Goal: Task Accomplishment & Management: Use online tool/utility

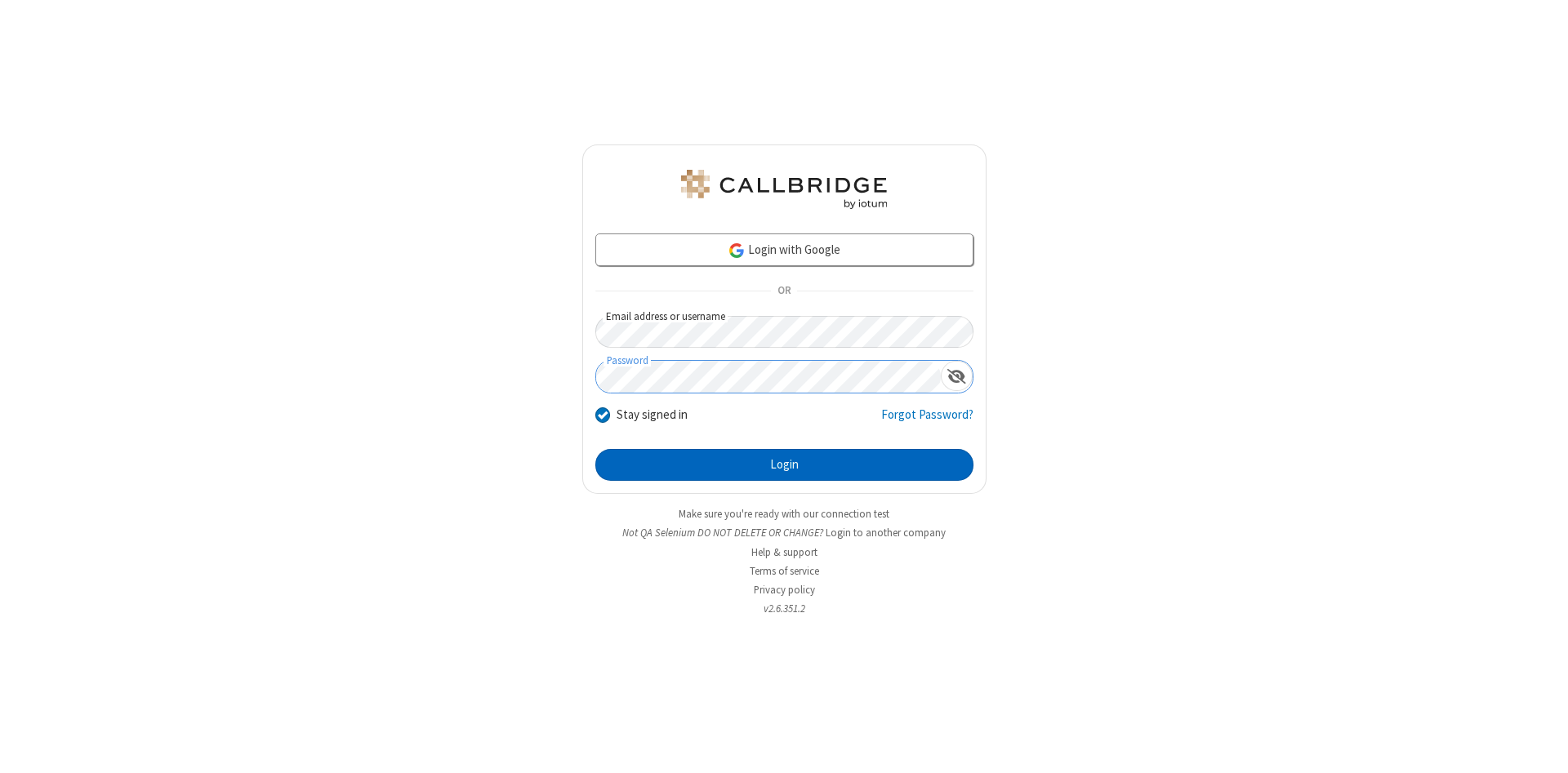
click at [784, 465] on button "Login" at bounding box center [784, 465] width 378 height 32
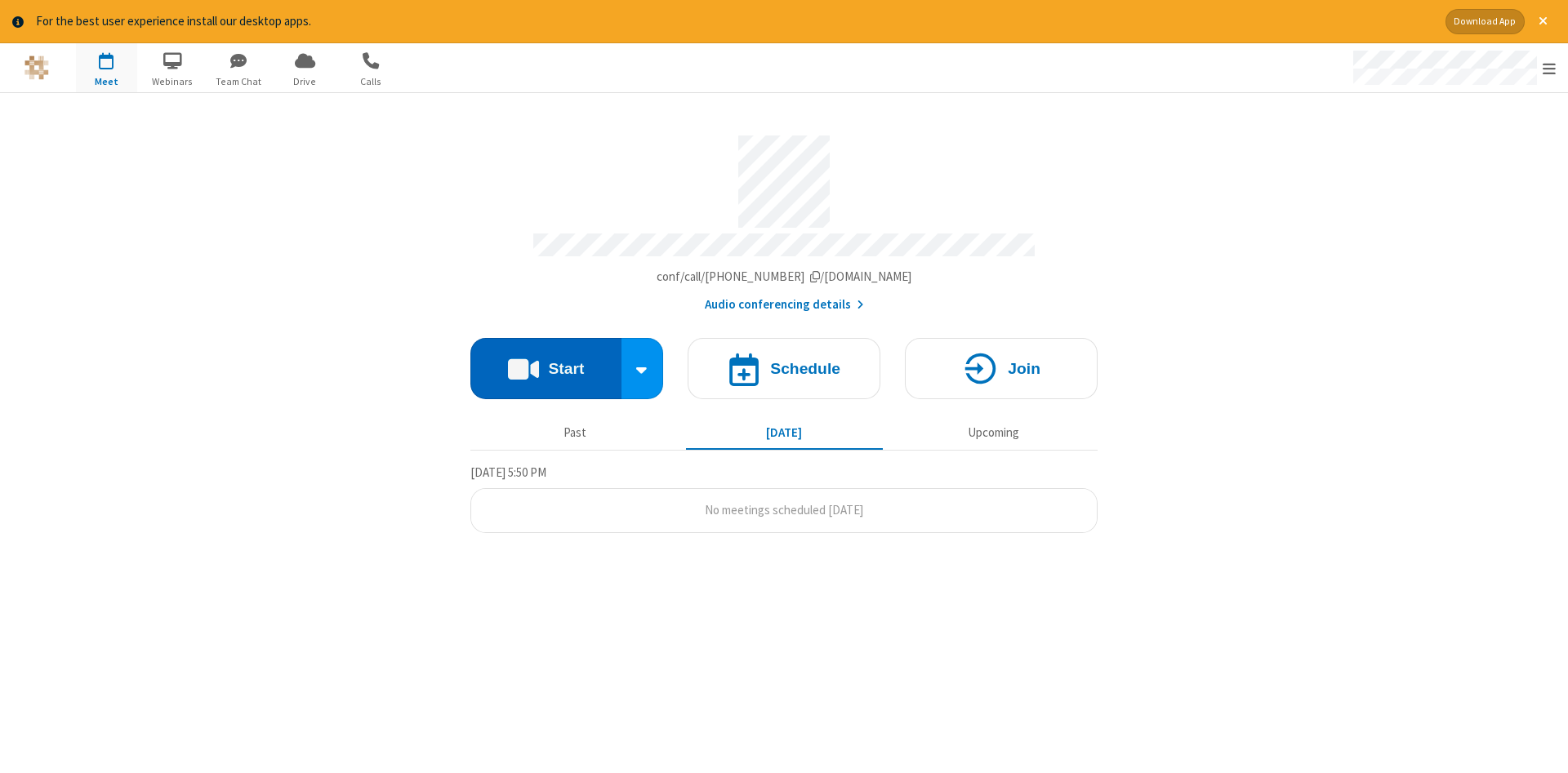
click at [546, 363] on button "Start" at bounding box center [546, 369] width 151 height 61
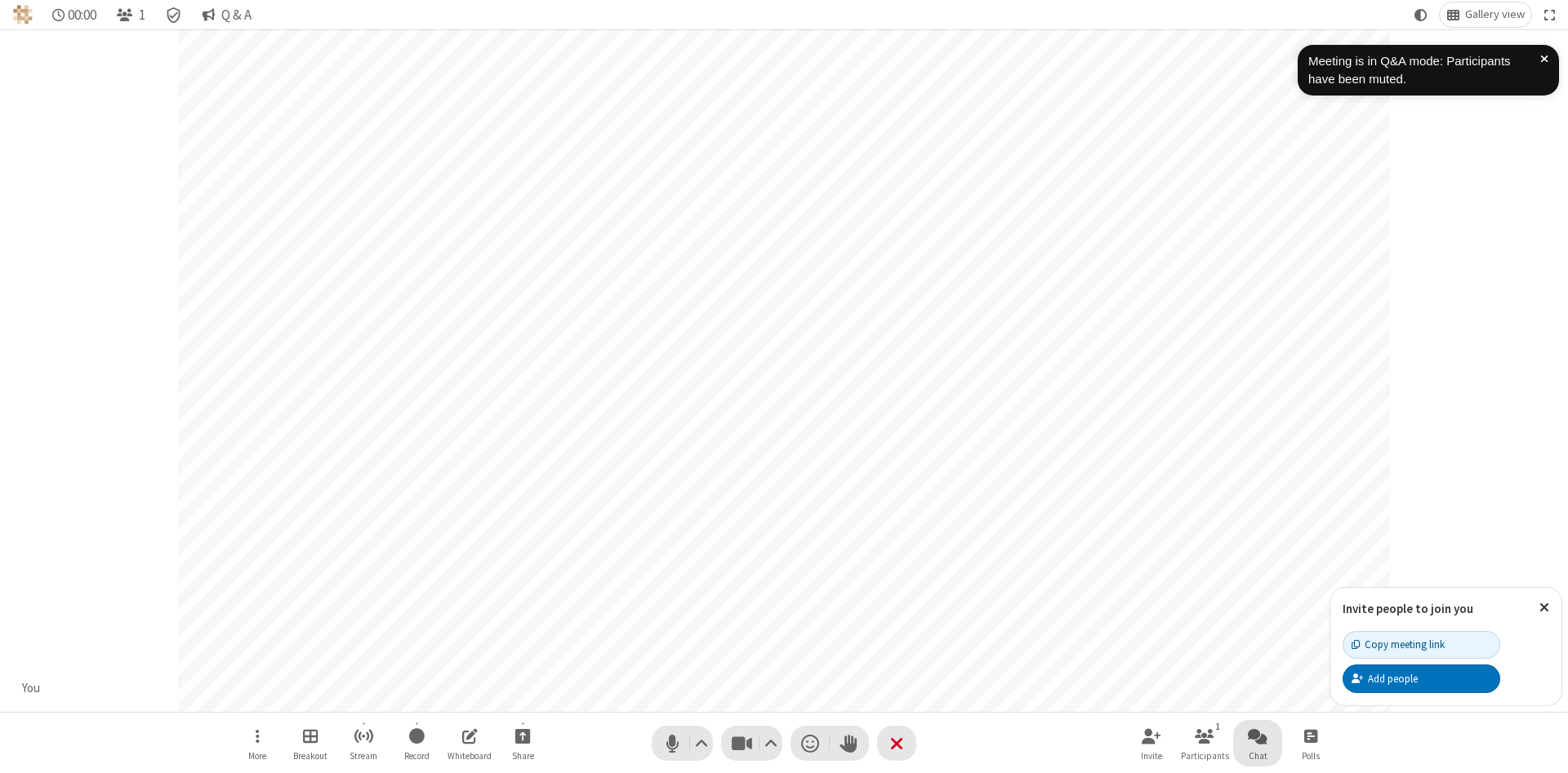
click at [1258, 736] on span "Open chat" at bounding box center [1257, 736] width 20 height 20
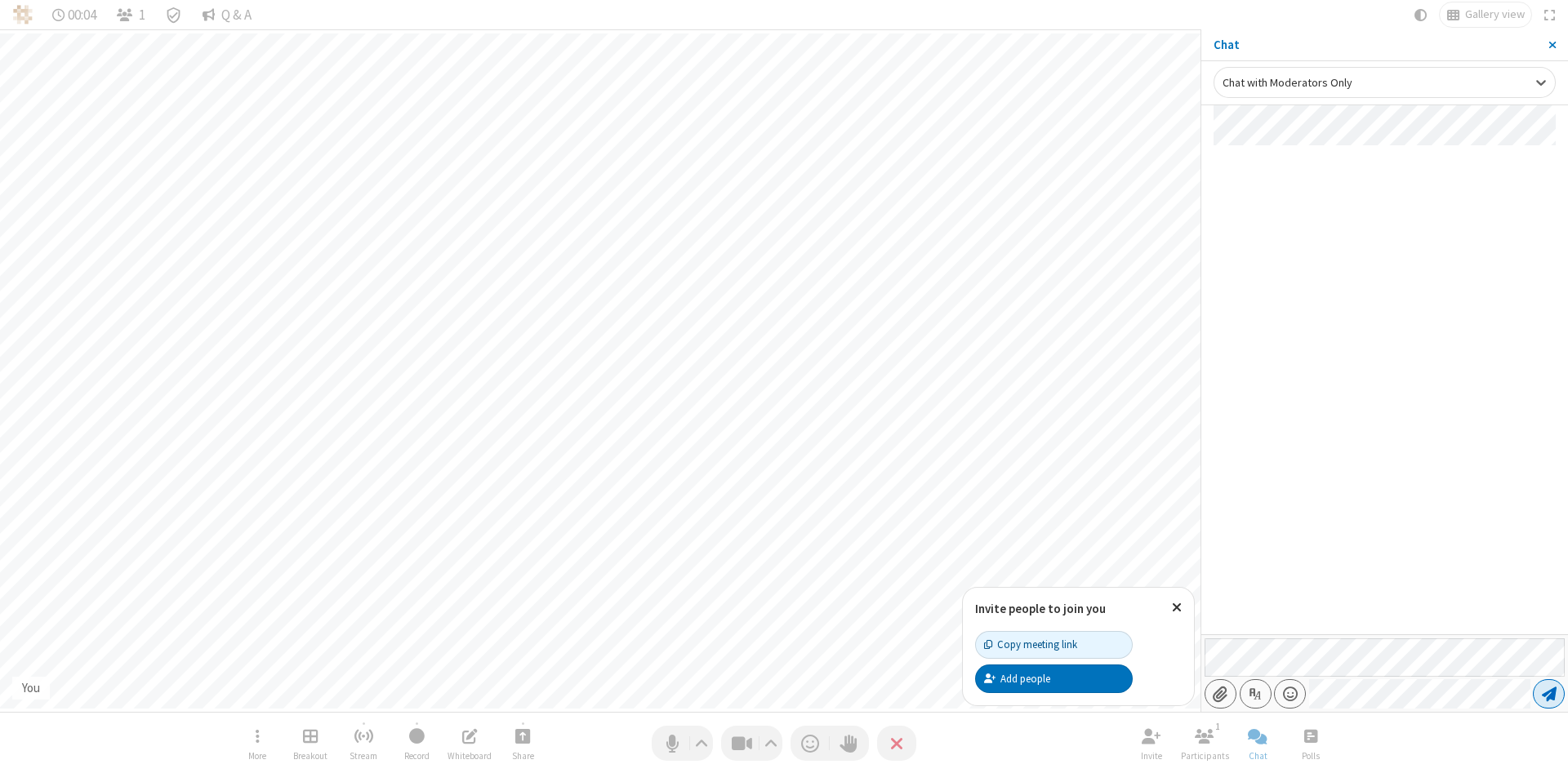
click at [1548, 694] on span "Send message" at bounding box center [1548, 693] width 14 height 16
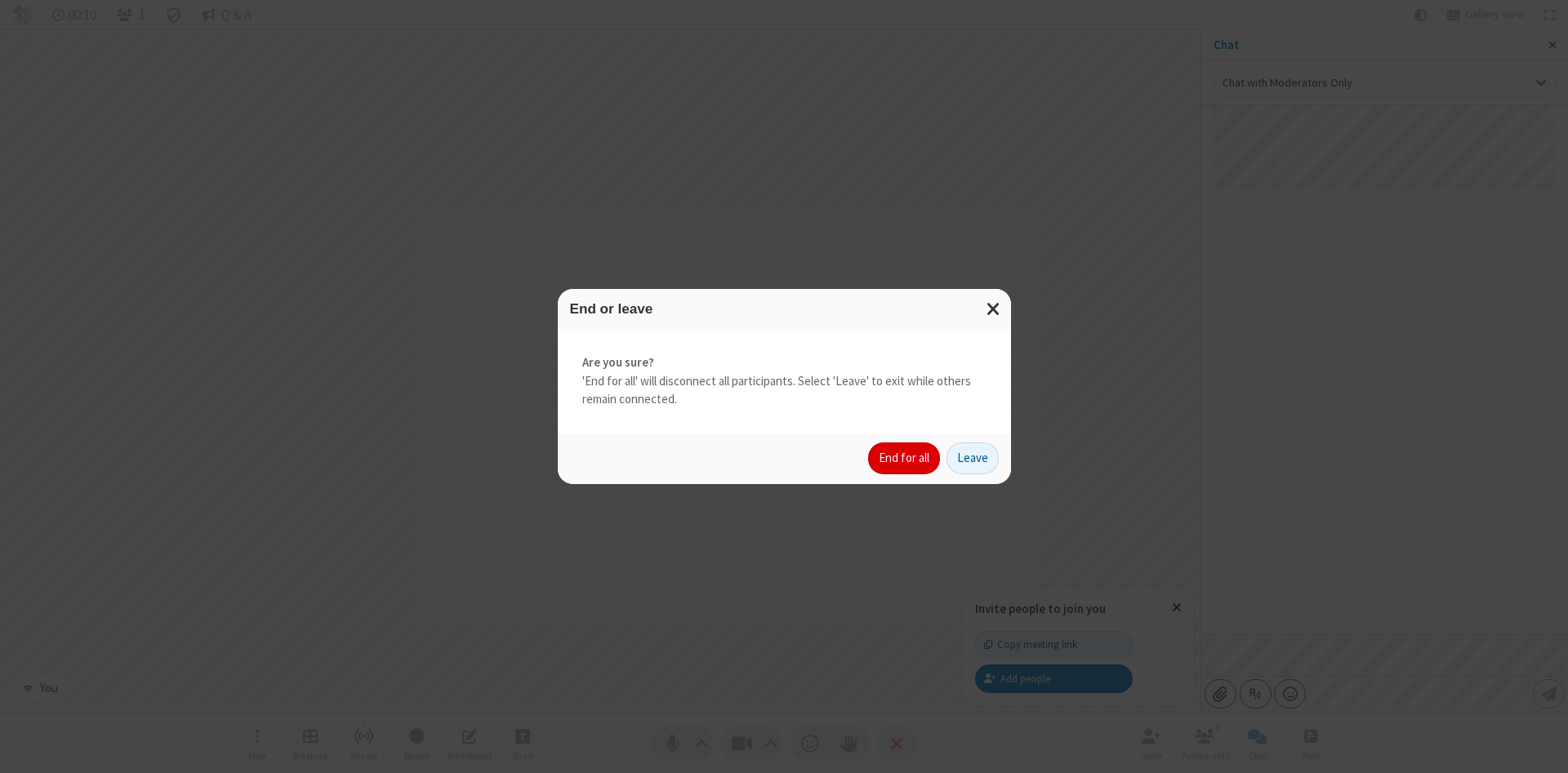
click at [905, 458] on button "End for all" at bounding box center [904, 459] width 72 height 32
